Goal: Task Accomplishment & Management: Use online tool/utility

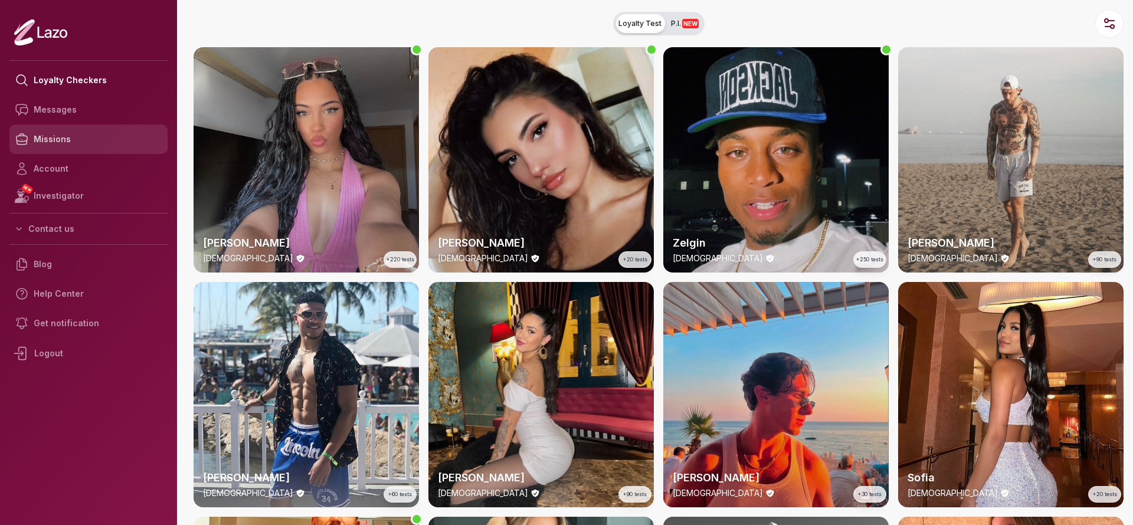
click at [79, 138] on link "Missions" at bounding box center [88, 140] width 158 height 30
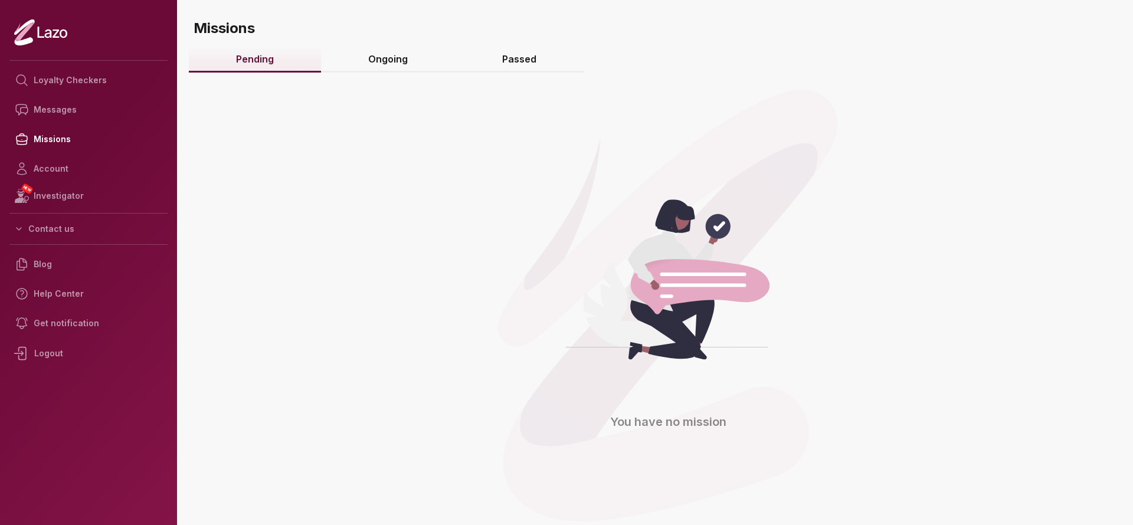
click at [389, 66] on link "Ongoing" at bounding box center [388, 59] width 134 height 25
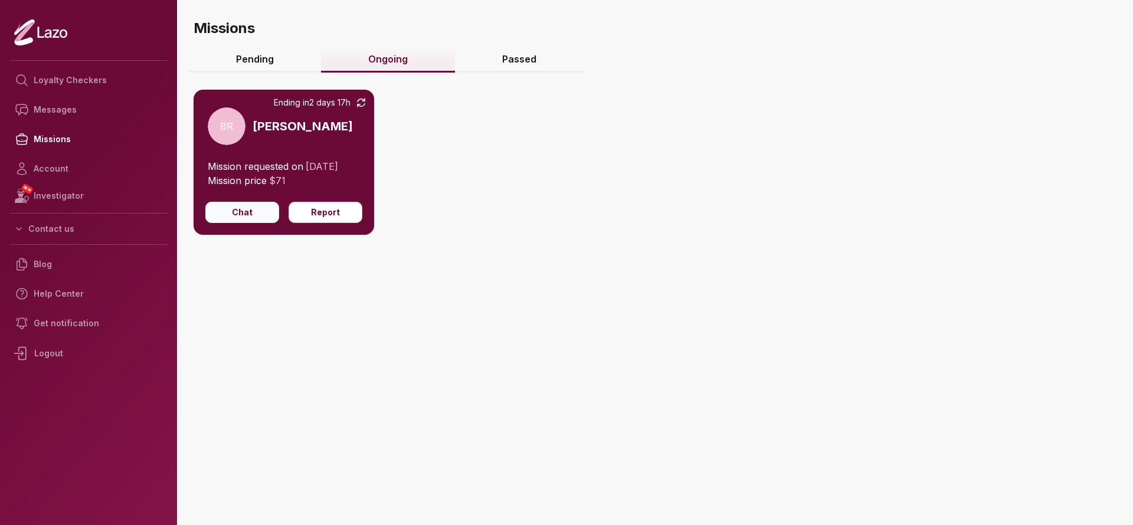
click at [257, 215] on button "Chat" at bounding box center [242, 212] width 74 height 21
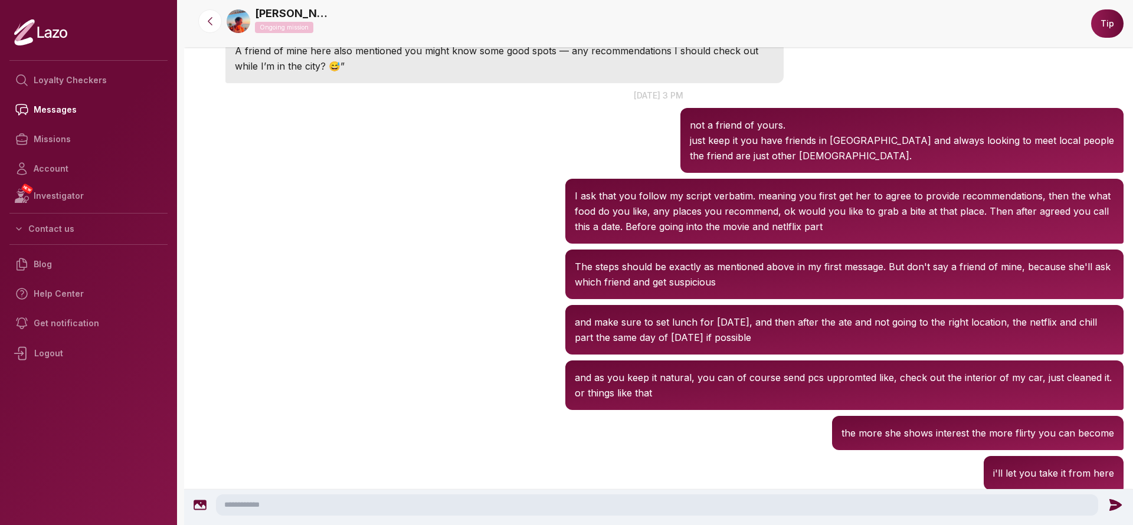
scroll to position [1233, 0]
